Goal: Information Seeking & Learning: Learn about a topic

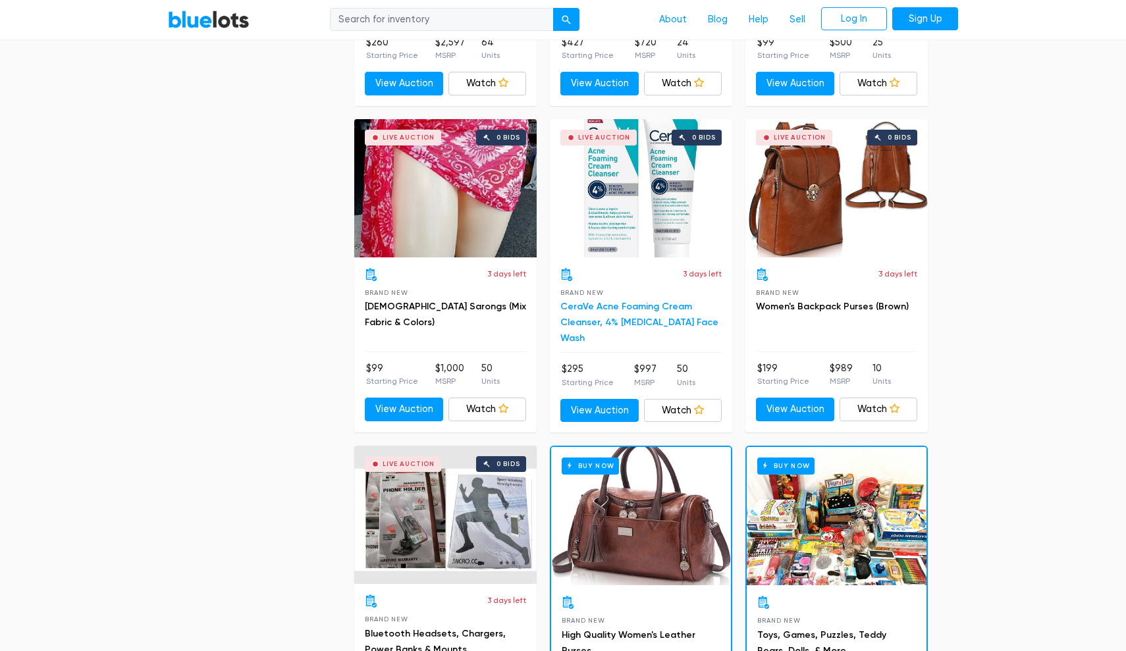
scroll to position [973, 0]
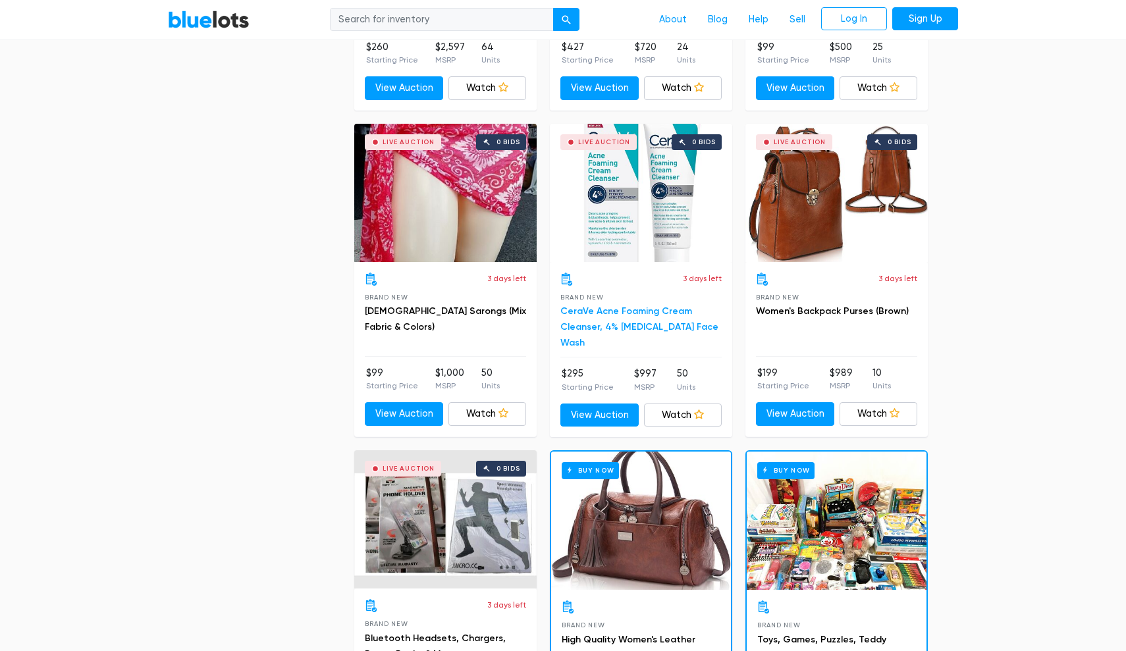
click at [621, 325] on link "CeraVe Acne Foaming Cream Cleanser, 4% [MEDICAL_DATA] Face Wash" at bounding box center [640, 327] width 158 height 43
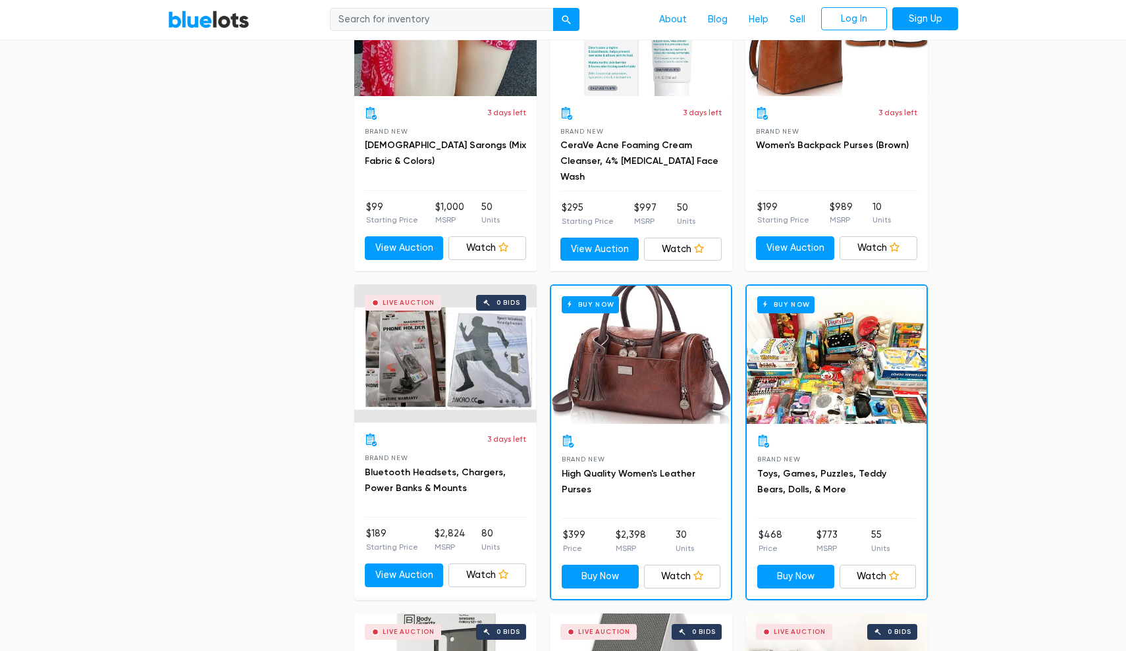
scroll to position [1193, 0]
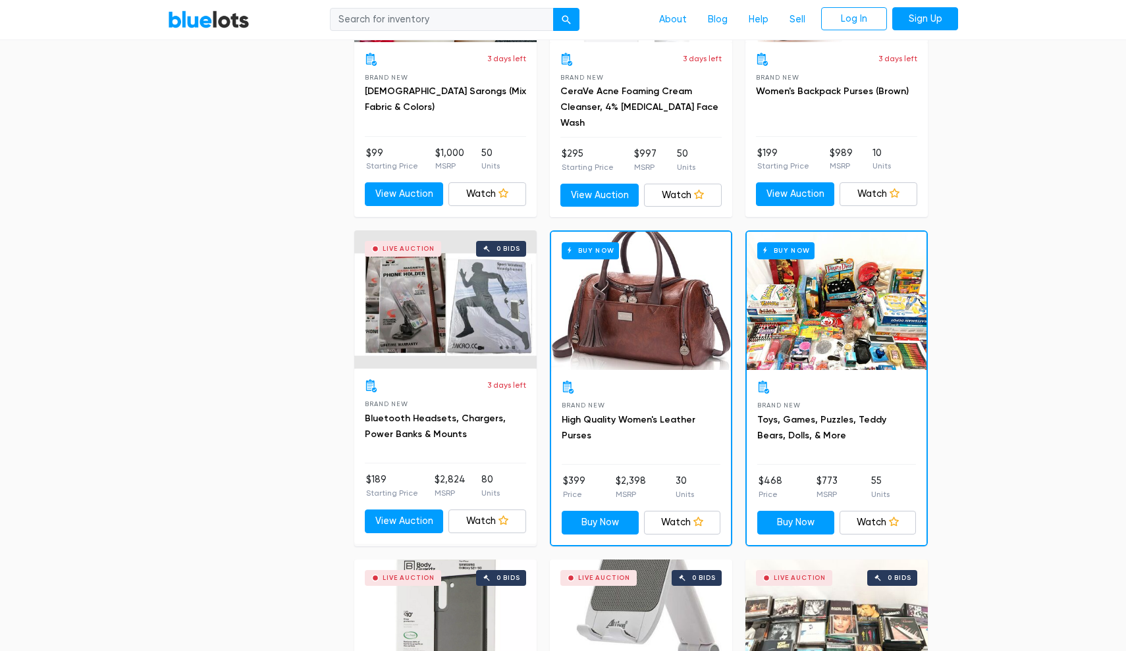
click at [821, 289] on div "Buy Now" at bounding box center [837, 301] width 180 height 138
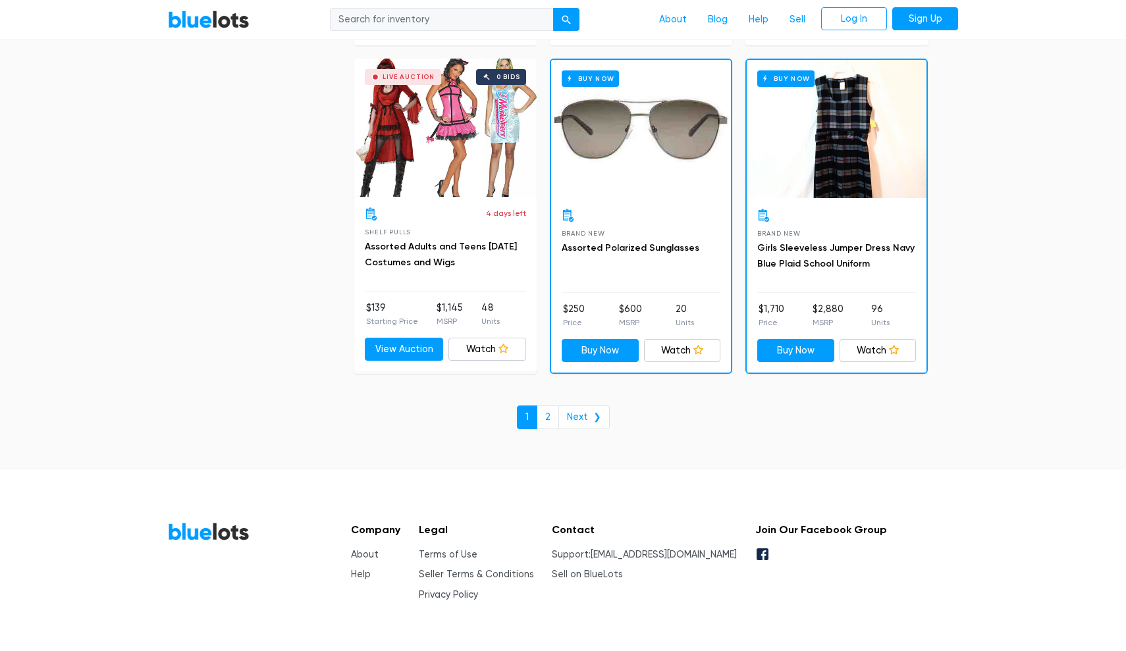
scroll to position [5608, 0]
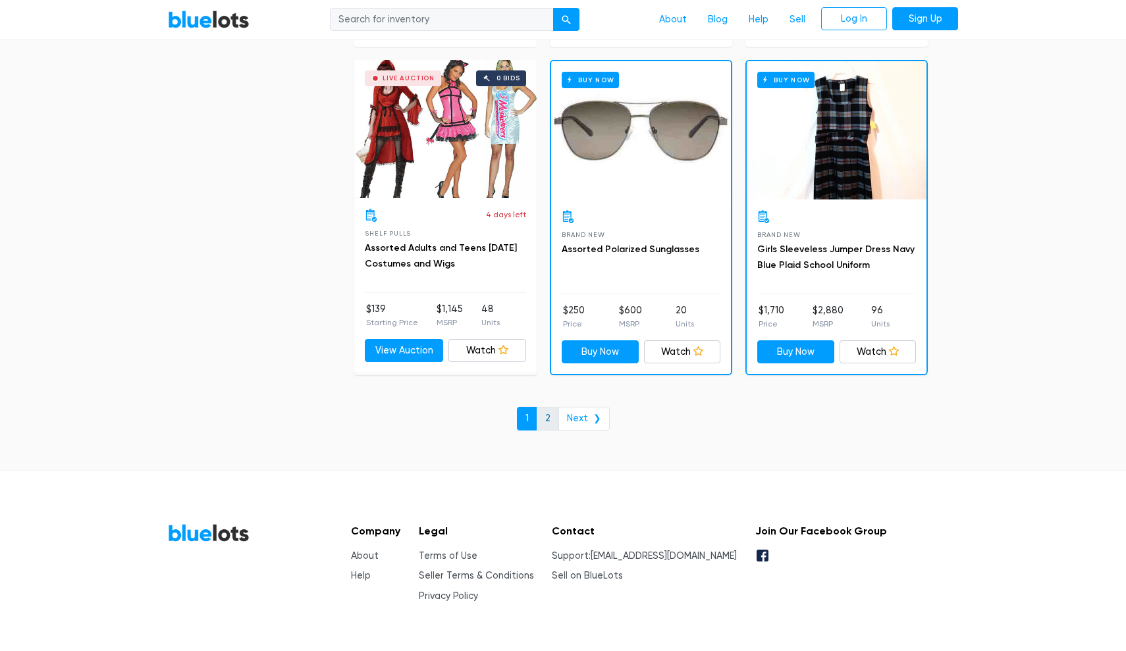
click at [550, 407] on link "2" at bounding box center [548, 419] width 22 height 24
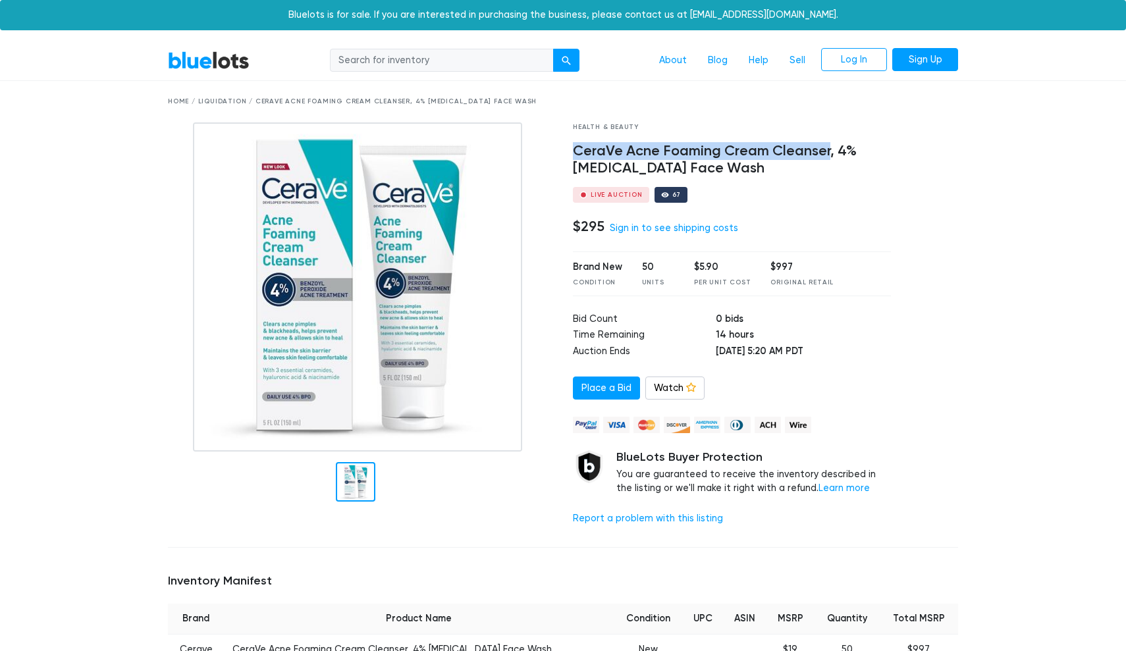
drag, startPoint x: 576, startPoint y: 145, endPoint x: 828, endPoint y: 150, distance: 252.3
click at [828, 150] on h4 "CeraVe Acne Foaming Cream Cleanser, 4% Benzoyl Peroxide Face Wash" at bounding box center [732, 160] width 318 height 34
copy h4 "CeraVe Acne Foaming Cream Cleanser"
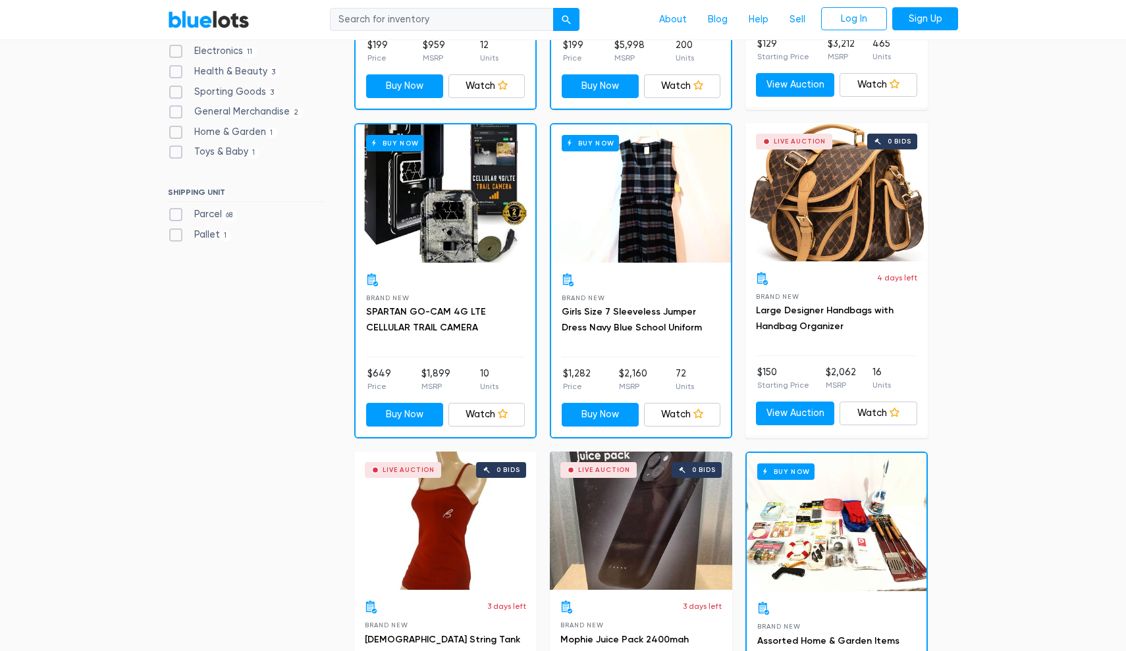
scroll to position [658, 0]
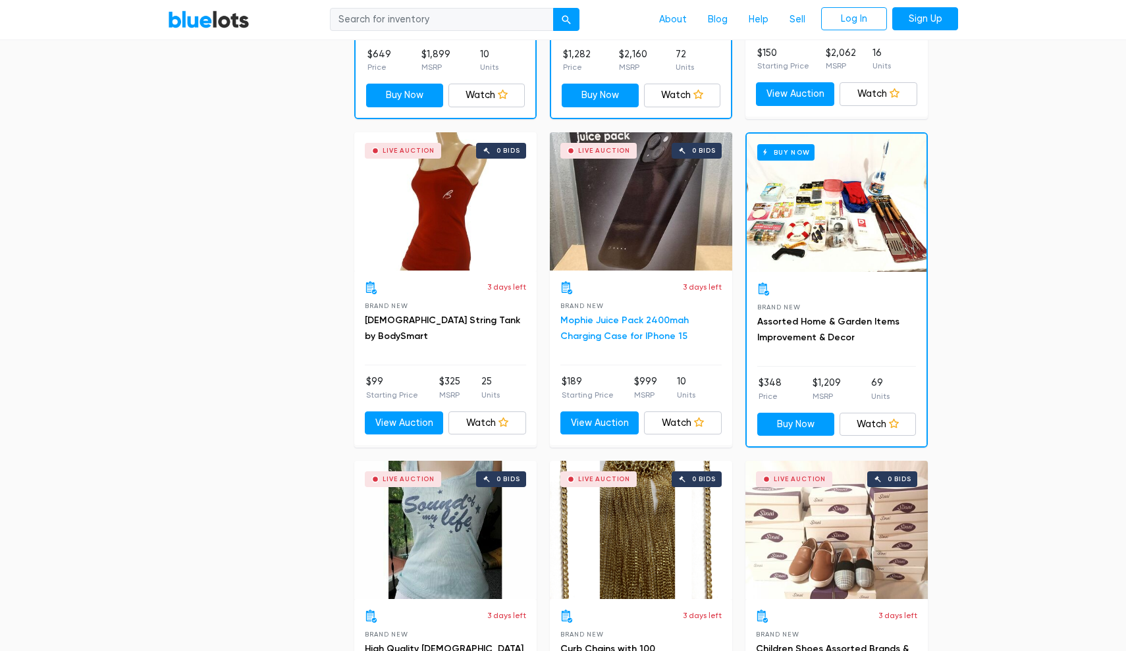
click at [632, 316] on link "Mophie Juice Pack 2400mah Charging Case for IPhone 15" at bounding box center [625, 328] width 128 height 27
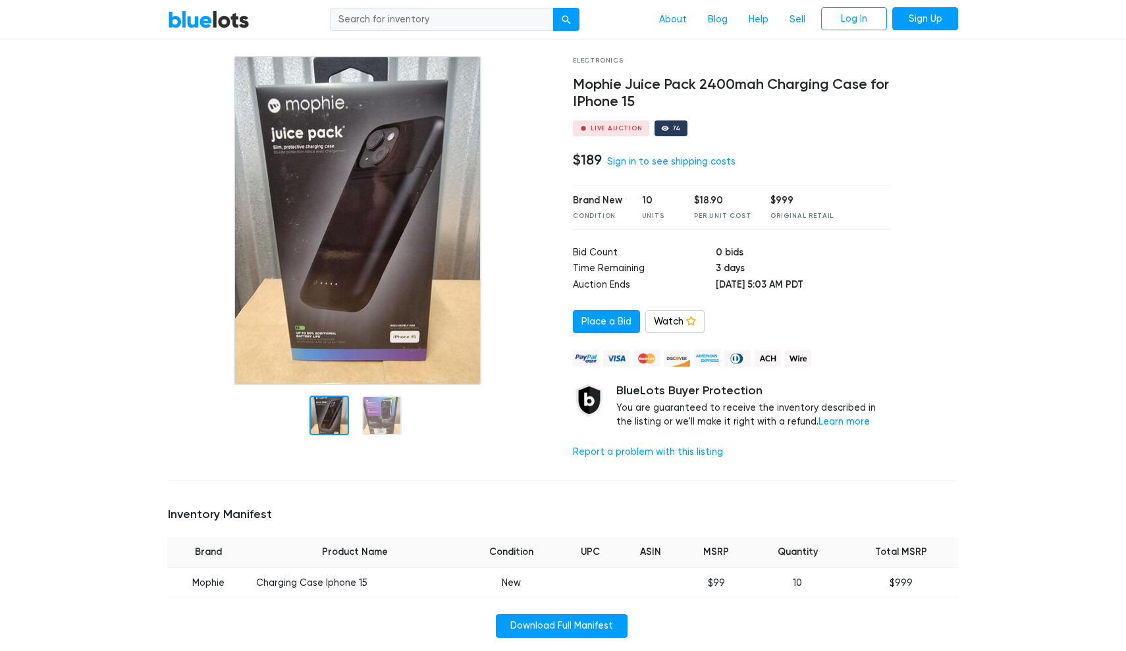
scroll to position [59, 0]
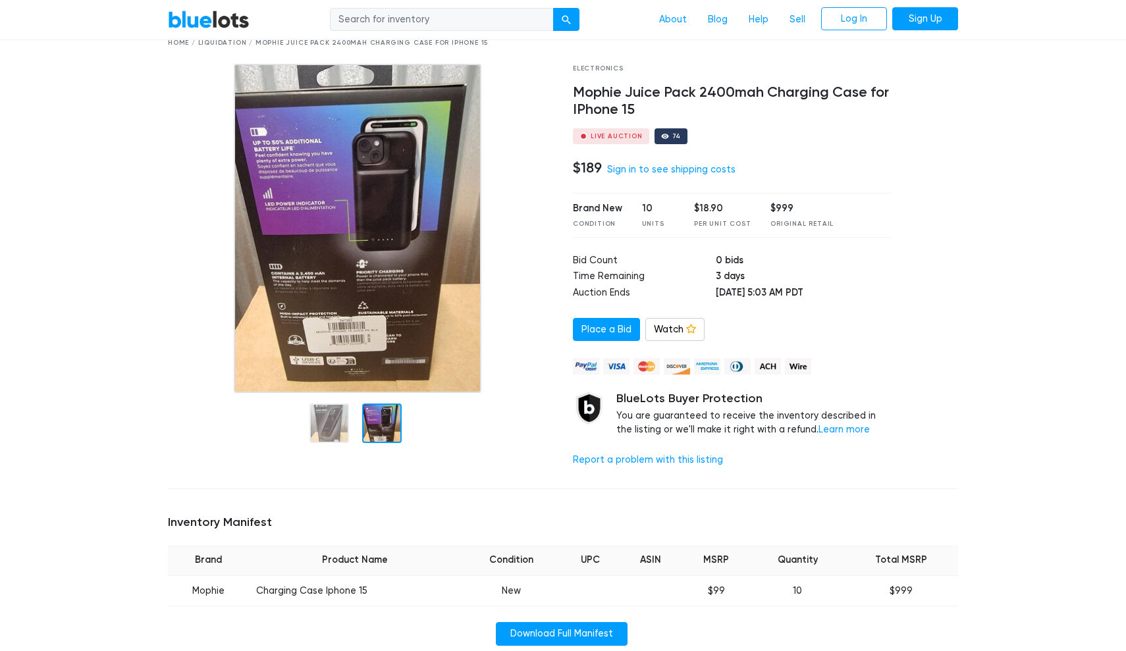
click at [396, 414] on div at bounding box center [382, 424] width 40 height 40
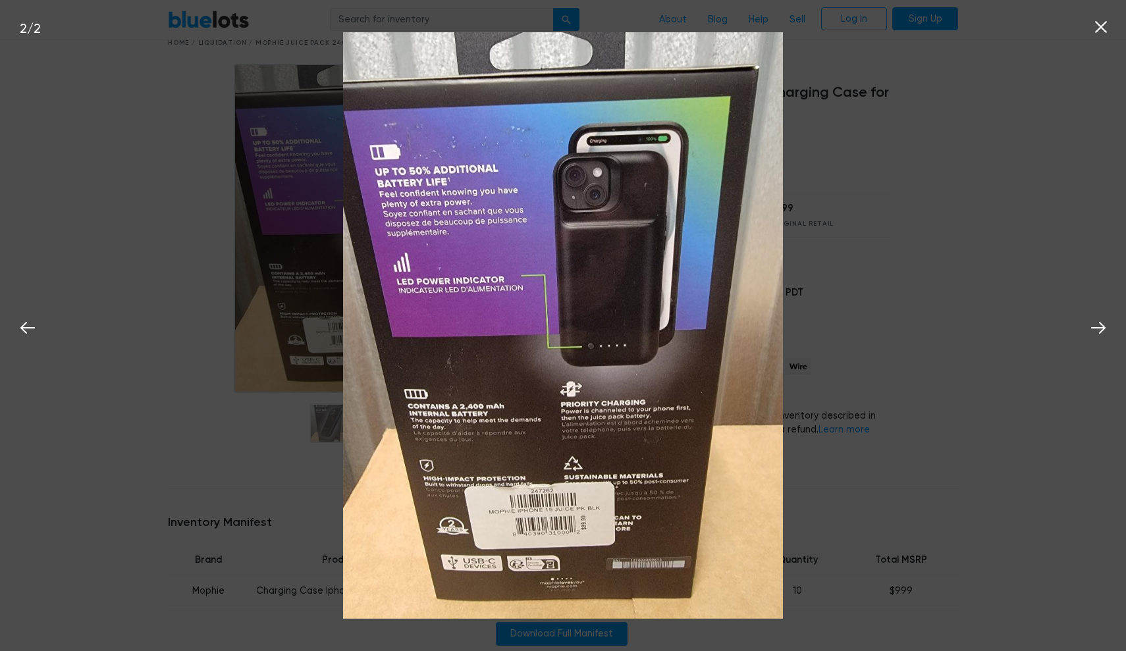
click at [933, 182] on div "2 / 2" at bounding box center [563, 325] width 1126 height 651
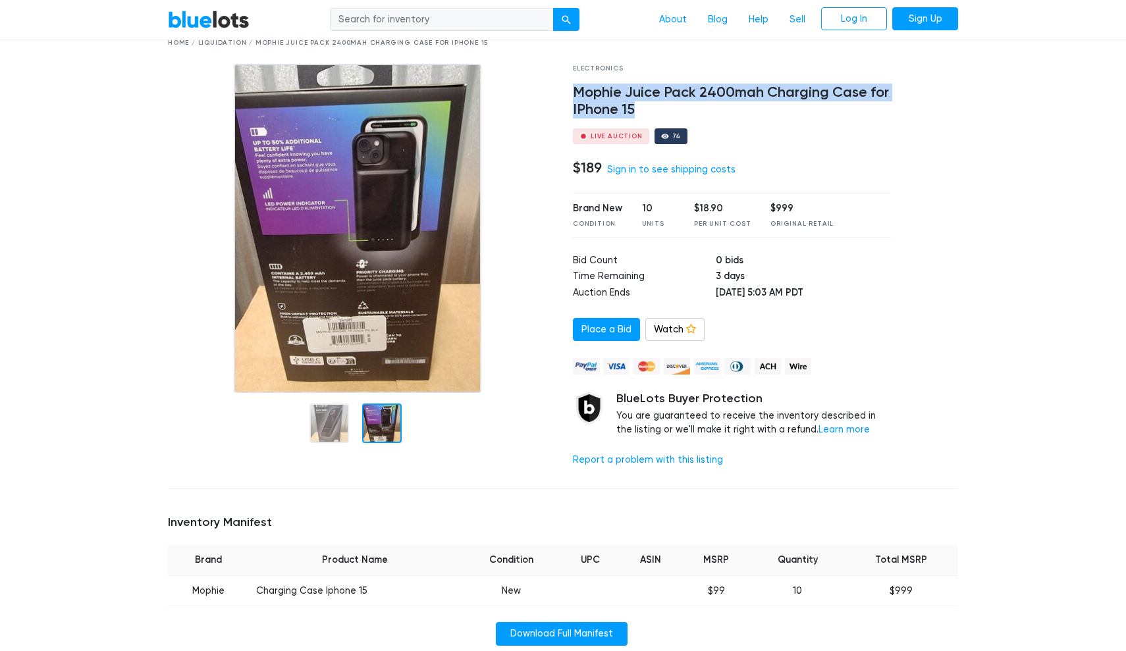
drag, startPoint x: 572, startPoint y: 92, endPoint x: 782, endPoint y: 112, distance: 210.4
click at [782, 112] on div "Electronics Mophie Juice Pack 2400mah Charging Case for IPhone 15 Live Auction …" at bounding box center [732, 271] width 338 height 414
copy h4 "Mophie Juice Pack 2400mah Charging Case for IPhone 15"
